Goal: Information Seeking & Learning: Learn about a topic

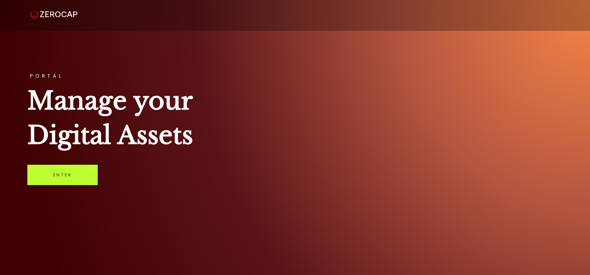
click at [57, 172] on link "Enter" at bounding box center [62, 175] width 70 height 20
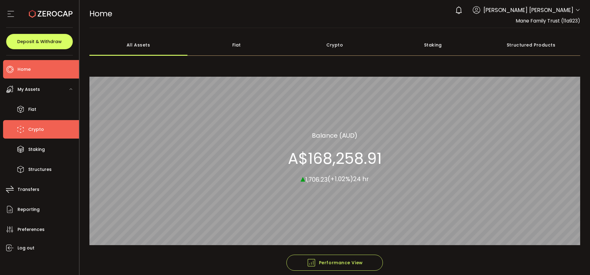
click at [42, 56] on span "Crypto" at bounding box center [36, 129] width 16 height 9
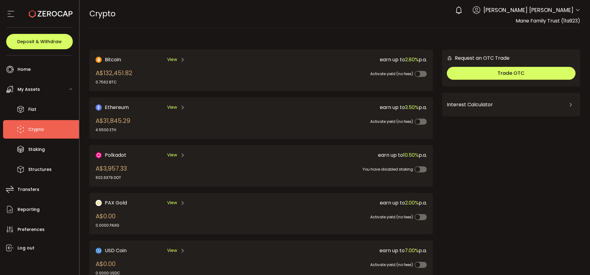
click at [175, 56] on span "View" at bounding box center [172, 107] width 10 height 6
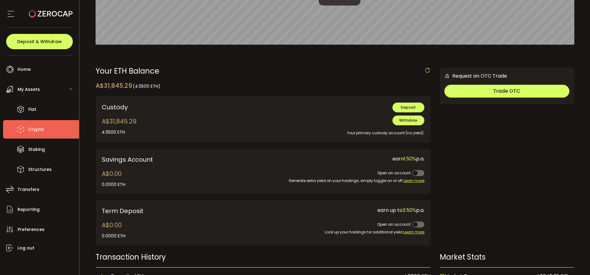
scroll to position [170, 0]
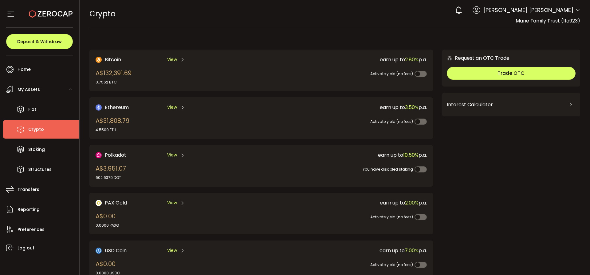
click at [115, 56] on span "Ethereum" at bounding box center [117, 107] width 24 height 8
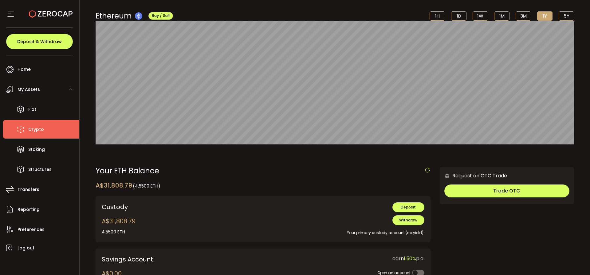
scroll to position [42, 0]
drag, startPoint x: 103, startPoint y: 186, endPoint x: 123, endPoint y: 186, distance: 20.3
click at [123, 56] on div "A$31,808.79 (4.5500 ETH)" at bounding box center [128, 184] width 65 height 9
click at [186, 56] on div "Your ETH Balance A$31,808.79 (4.5500 ETH) Confirmation Confirm Cancel Custody A…" at bounding box center [263, 259] width 335 height 184
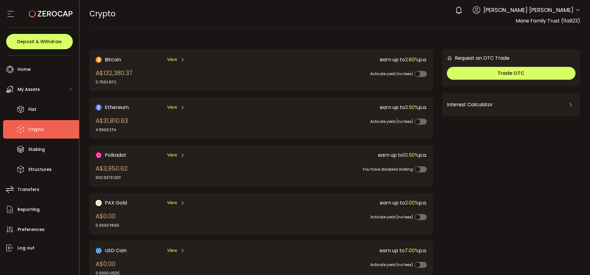
click at [124, 56] on span "Polkadot" at bounding box center [116, 155] width 22 height 8
click at [576, 9] on icon at bounding box center [578, 10] width 5 height 5
click at [580, 10] on icon at bounding box center [578, 10] width 5 height 5
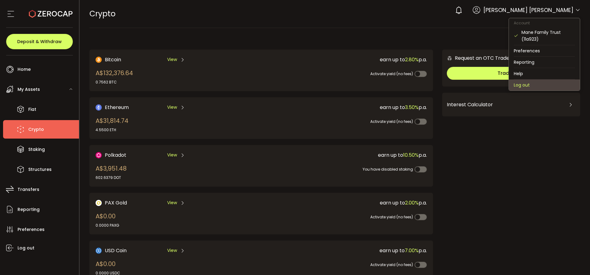
click at [531, 56] on li "Log out" at bounding box center [544, 84] width 71 height 11
